Goal: Task Accomplishment & Management: Manage account settings

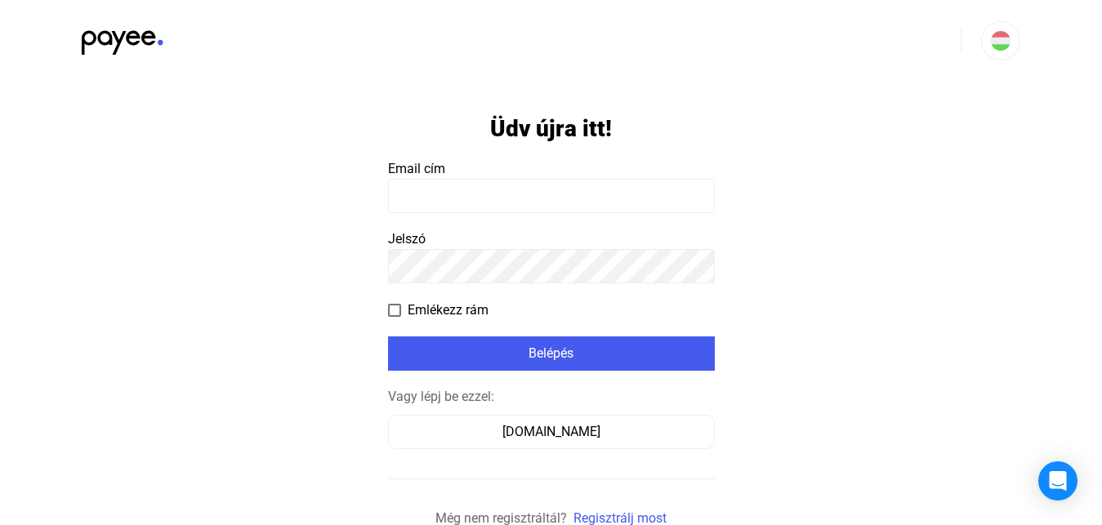
click at [519, 205] on input at bounding box center [551, 196] width 327 height 34
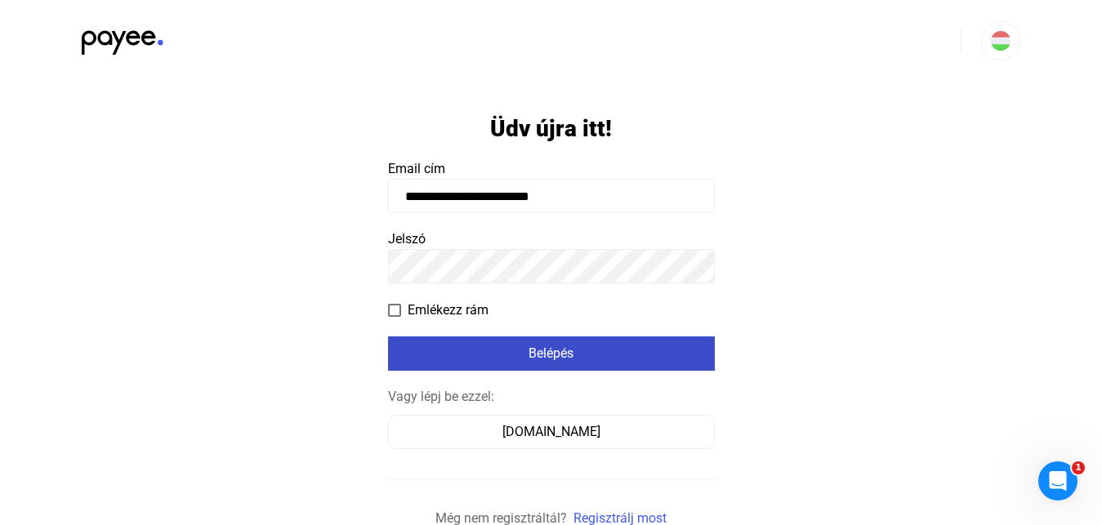
type input "**********"
click at [532, 342] on button "Belépés" at bounding box center [551, 354] width 327 height 34
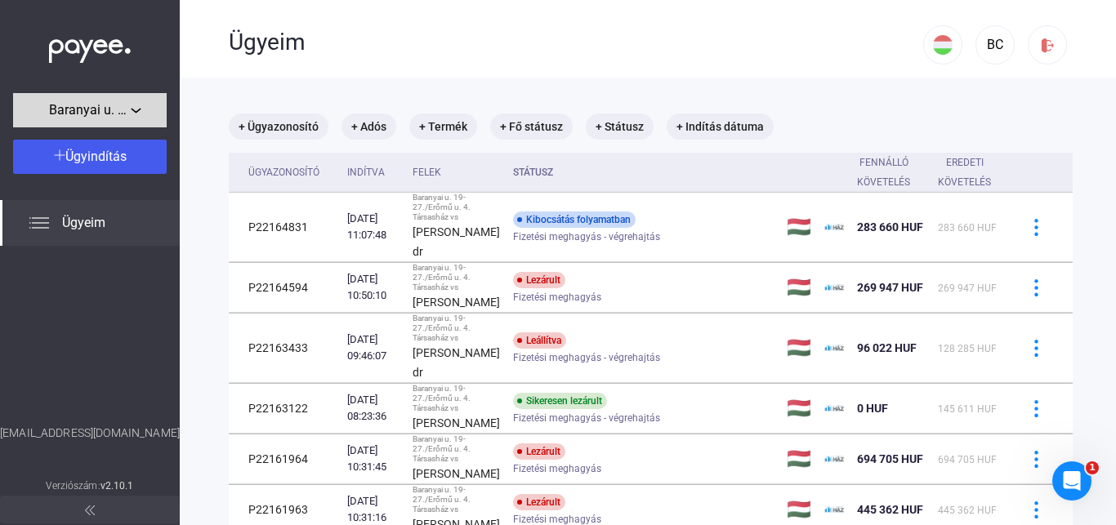
click at [128, 101] on span "Baranyai u. 19-27./Erőmű u. 4. [GEOGRAPHIC_DATA]" at bounding box center [90, 110] width 82 height 20
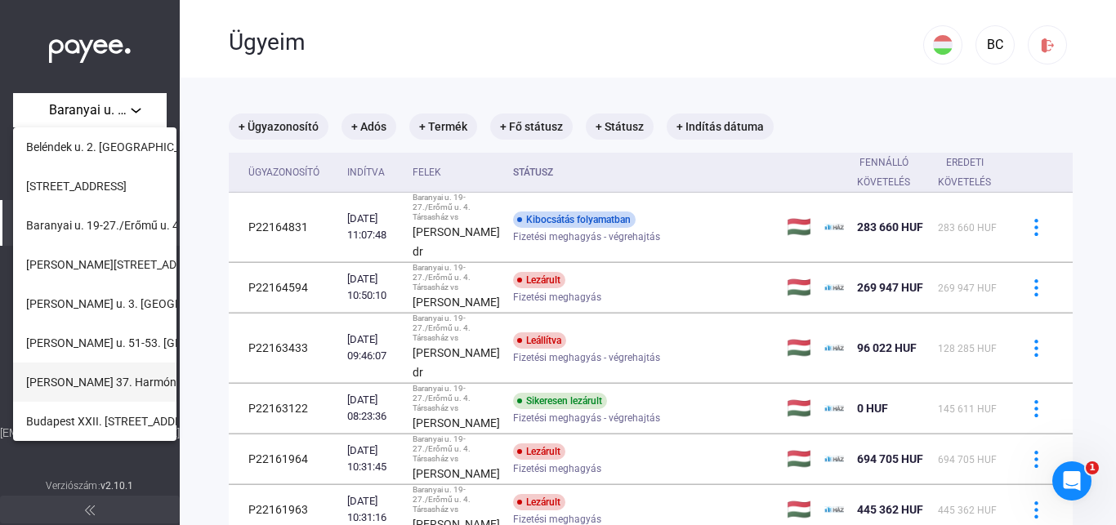
scroll to position [118, 0]
click at [120, 415] on span "Tenkes u. 6. [GEOGRAPHIC_DATA]" at bounding box center [112, 422] width 172 height 20
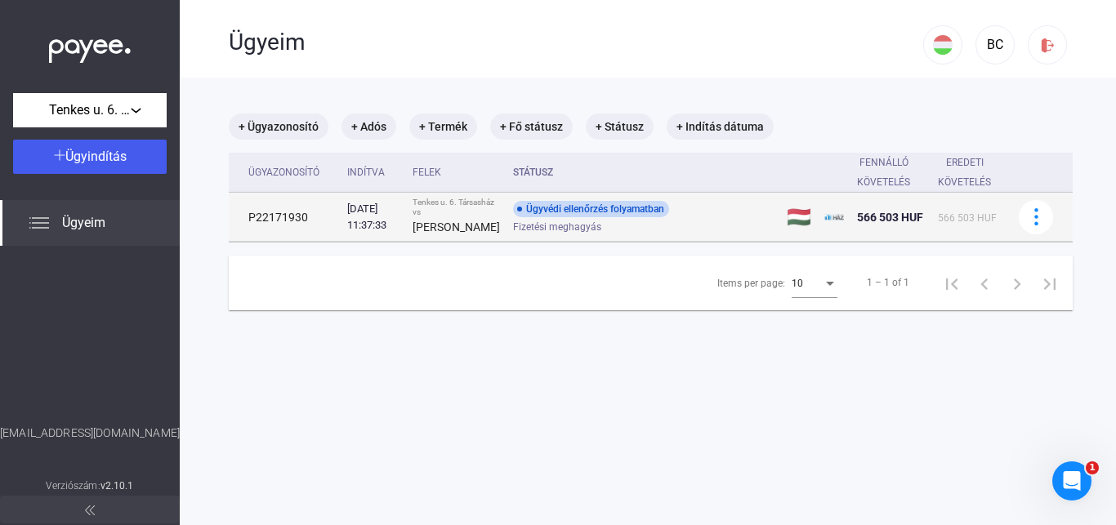
click at [671, 233] on div "Fizetési meghagyás" at bounding box center [643, 227] width 261 height 12
